Goal: Information Seeking & Learning: Learn about a topic

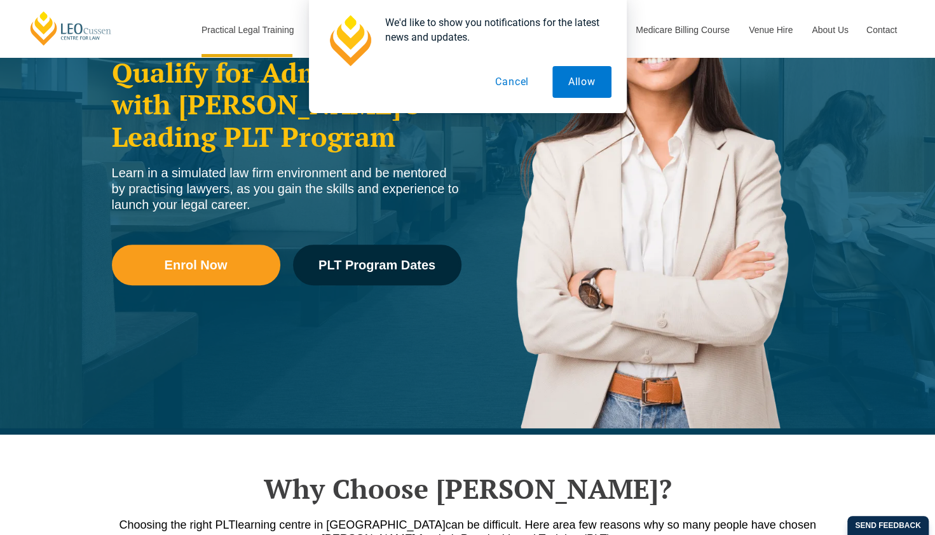
scroll to position [243, 0]
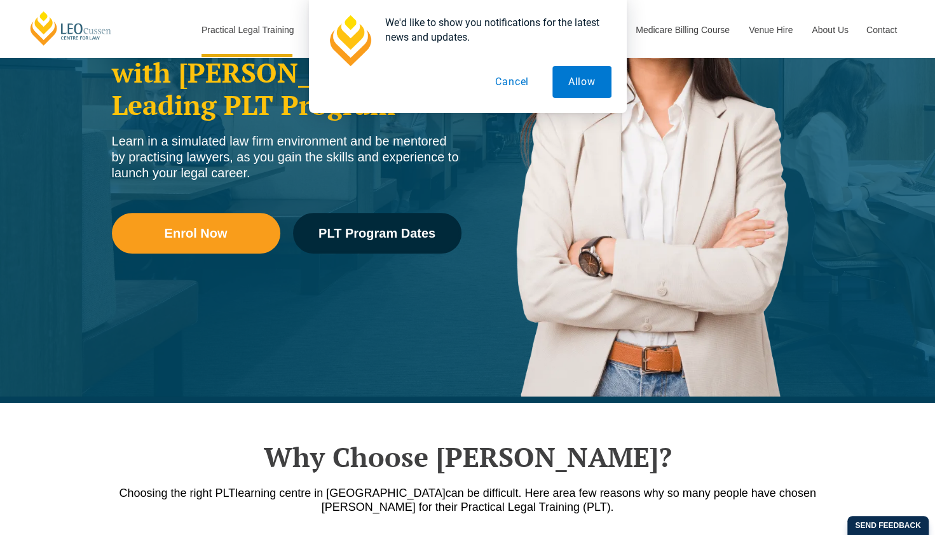
click at [507, 83] on button "Cancel" at bounding box center [511, 82] width 65 height 32
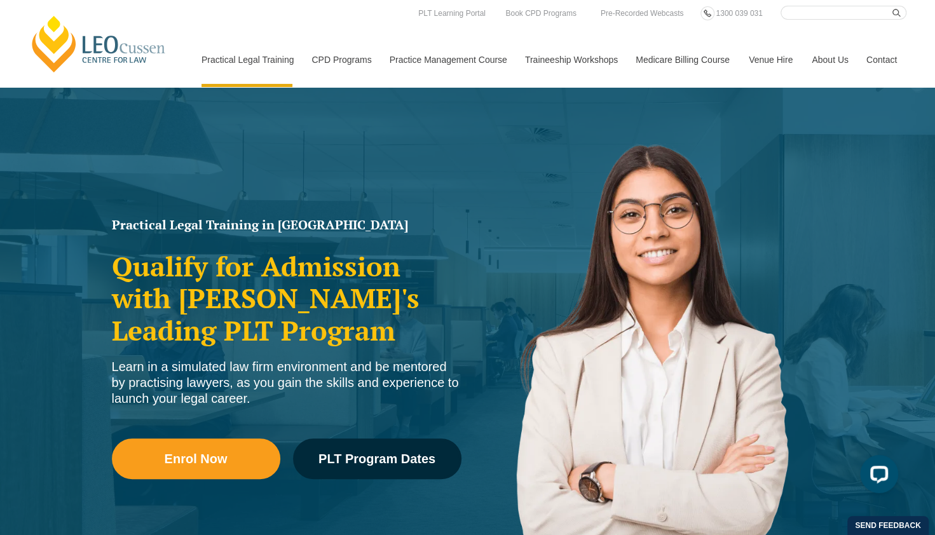
scroll to position [16, 0]
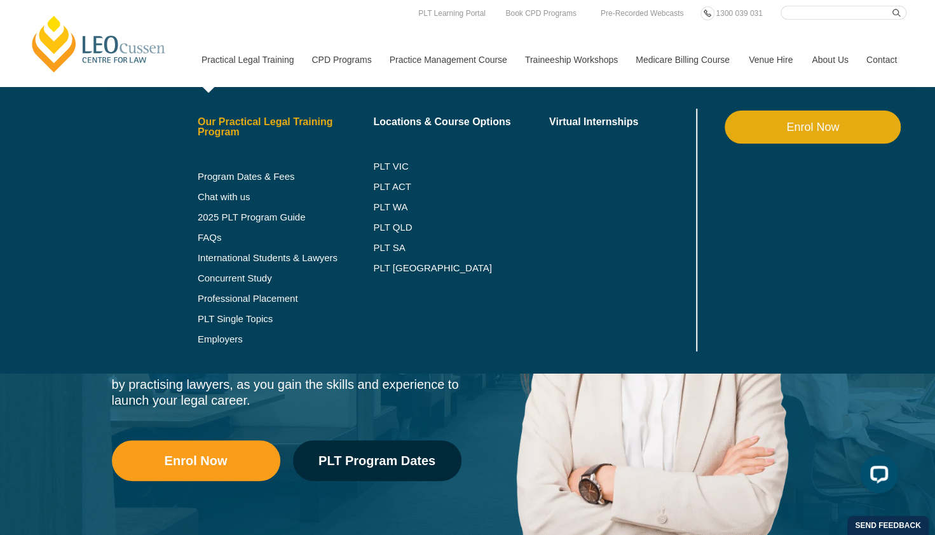
click at [243, 119] on link "Our Practical Legal Training Program" at bounding box center [286, 127] width 176 height 20
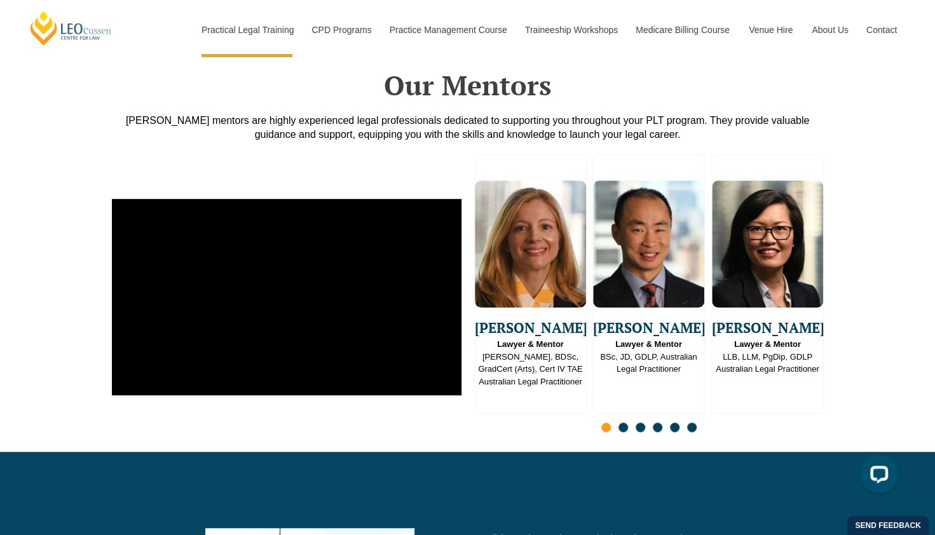
scroll to position [3153, 0]
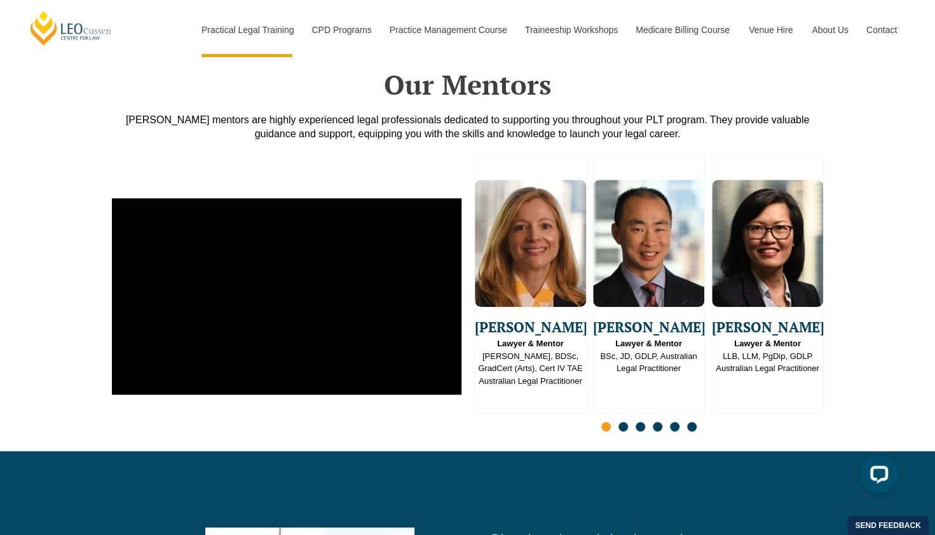
click at [624, 422] on span "Go to slide 2" at bounding box center [624, 427] width 10 height 10
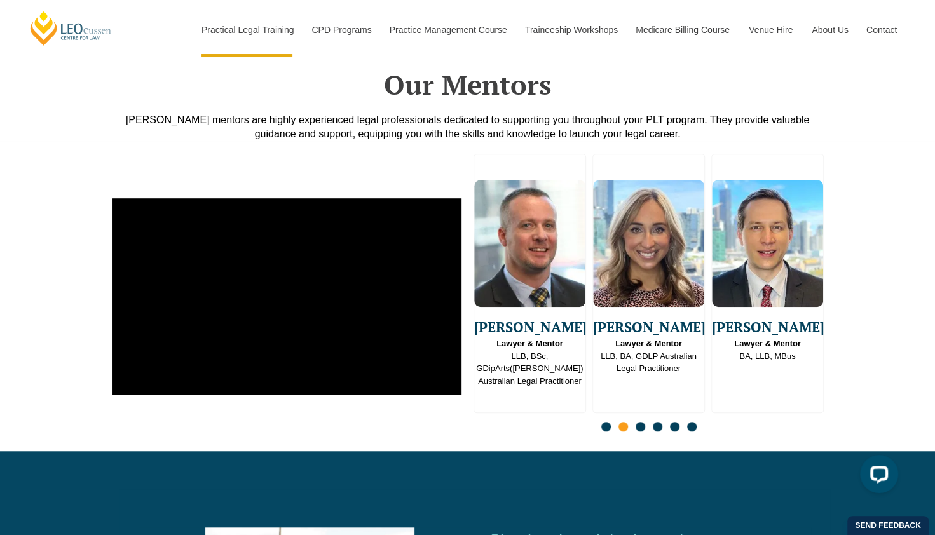
click at [640, 422] on span "Go to slide 3" at bounding box center [641, 427] width 10 height 10
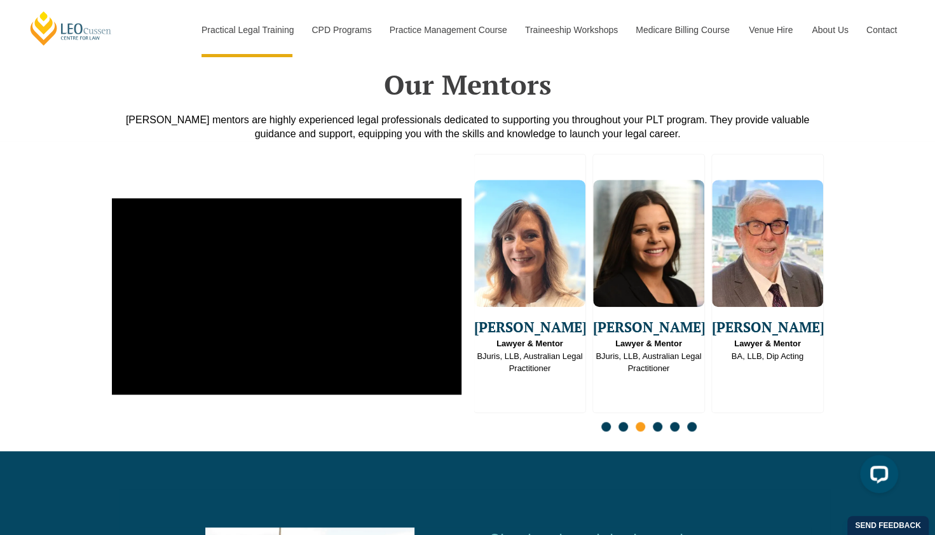
click at [659, 422] on span "Go to slide 4" at bounding box center [658, 427] width 10 height 10
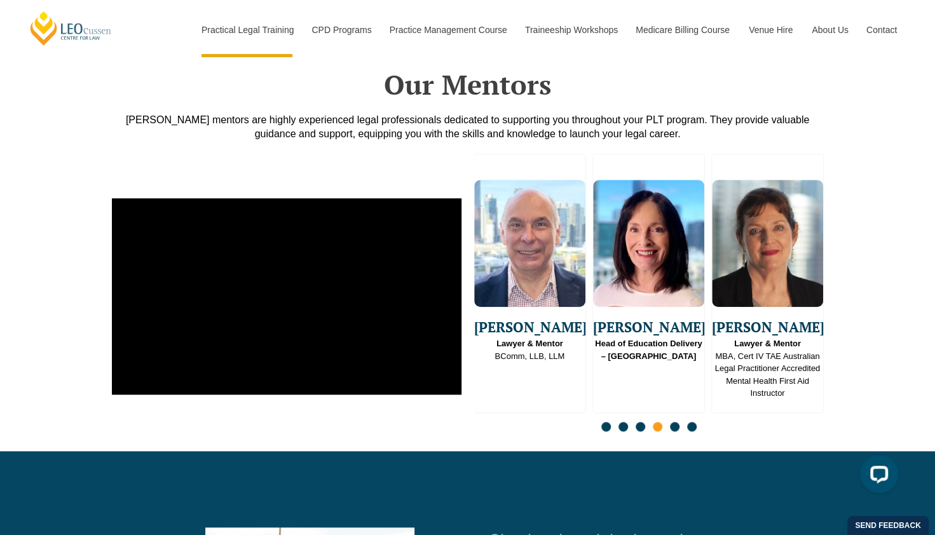
click at [673, 422] on span "Go to slide 5" at bounding box center [675, 427] width 10 height 10
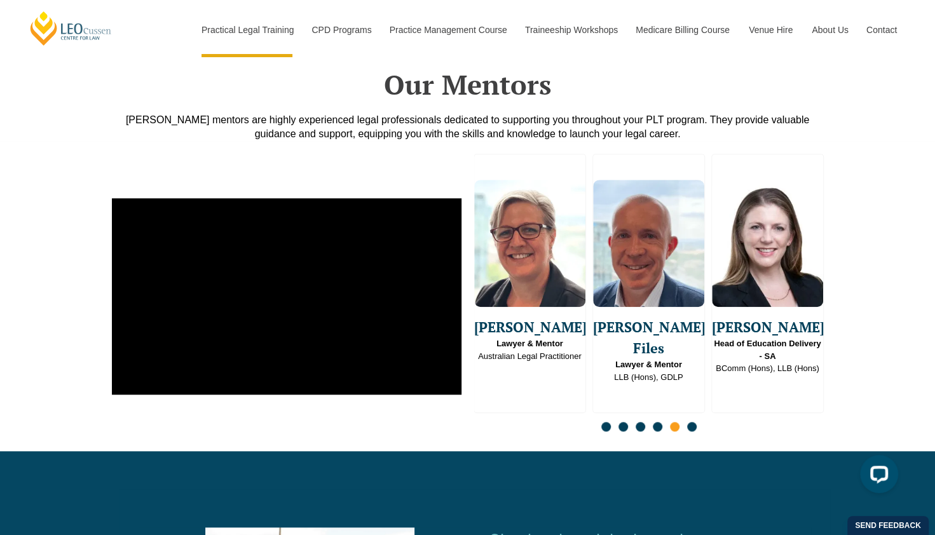
click at [692, 422] on span "Go to slide 6" at bounding box center [692, 427] width 10 height 10
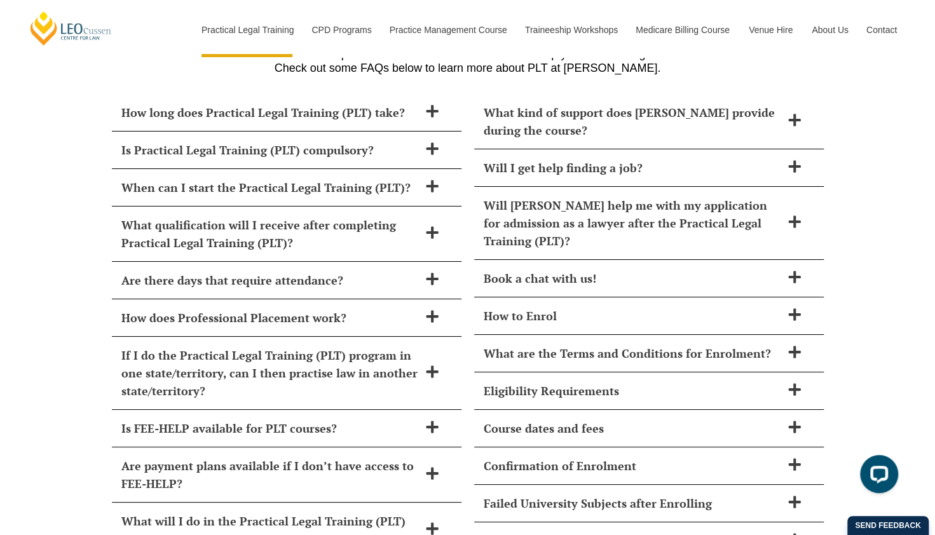
scroll to position [5504, 0]
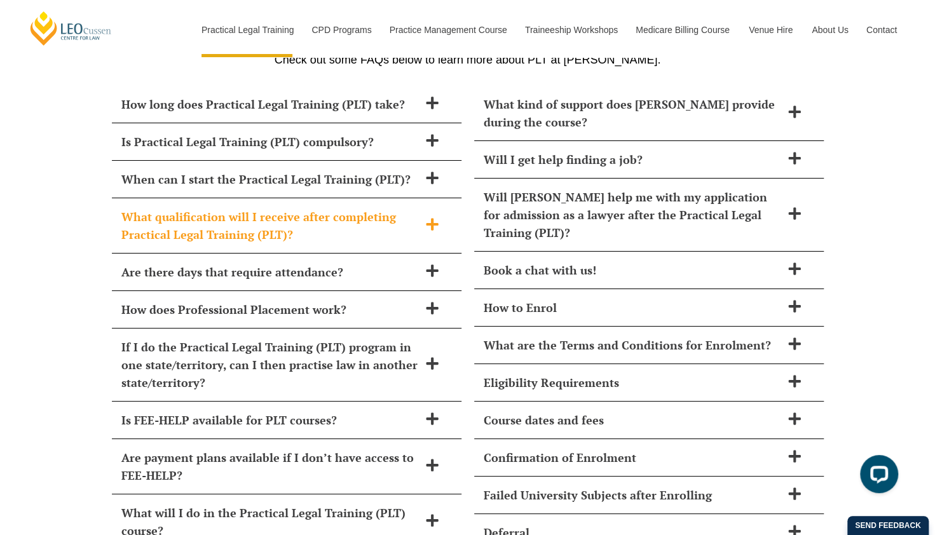
click at [436, 217] on icon at bounding box center [432, 224] width 14 height 14
